Goal: Use online tool/utility

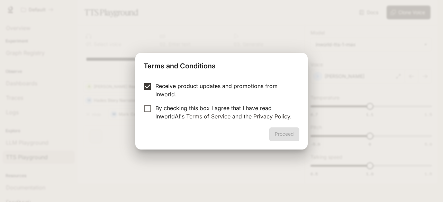
click at [149, 118] on label "By checking this box I agree that I have read InworldAI's Terms of Service and …" at bounding box center [217, 112] width 154 height 17
click at [287, 138] on button "Proceed" at bounding box center [284, 135] width 30 height 14
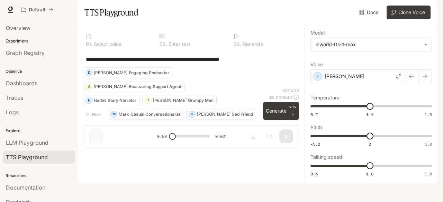
click at [153, 63] on textarea "**********" at bounding box center [191, 59] width 210 height 8
click at [152, 63] on textarea "**********" at bounding box center [191, 59] width 210 height 8
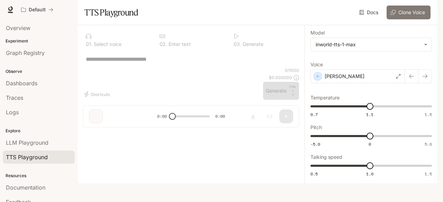
click at [404, 19] on button "Clone Voice" at bounding box center [409, 13] width 44 height 14
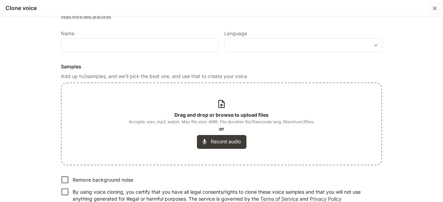
scroll to position [61, 0]
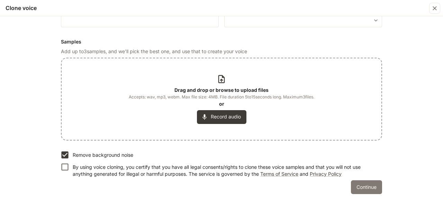
click at [364, 190] on button "Continue" at bounding box center [366, 188] width 31 height 14
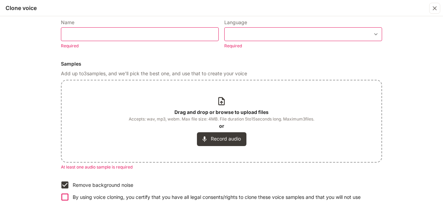
scroll to position [0, 0]
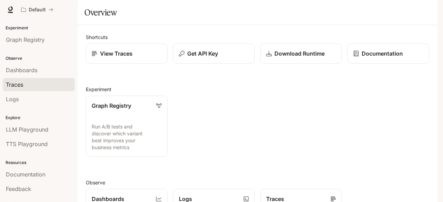
scroll to position [20, 0]
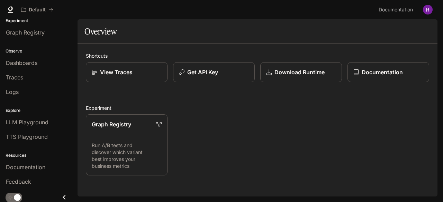
click at [63, 196] on icon "Close drawer" at bounding box center [64, 198] width 3 height 5
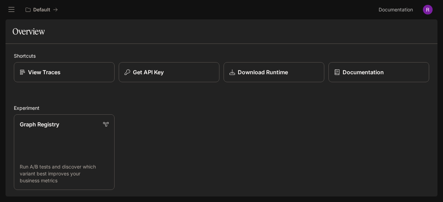
scroll to position [0, 0]
click at [10, 10] on icon "open drawer" at bounding box center [11, 9] width 7 height 7
